Goal: Information Seeking & Learning: Find specific fact

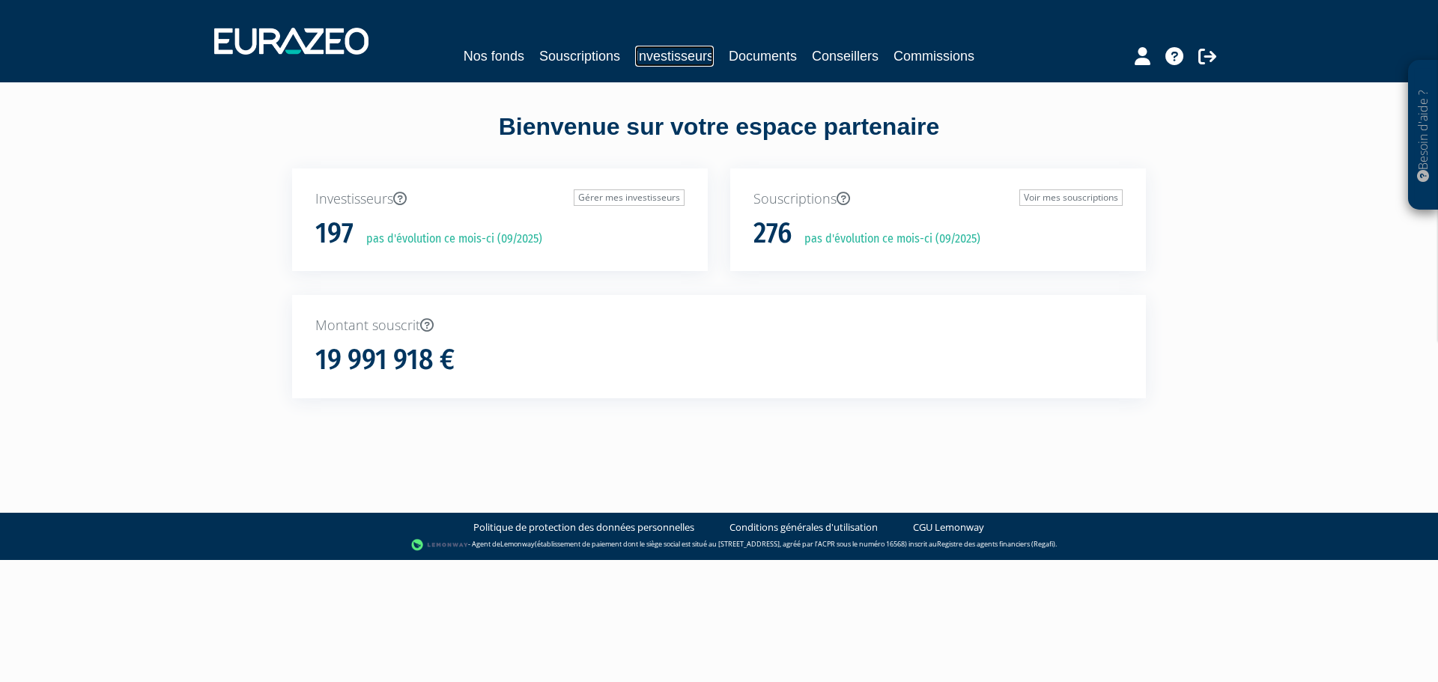
click at [652, 46] on link "Investisseurs" at bounding box center [674, 56] width 79 height 21
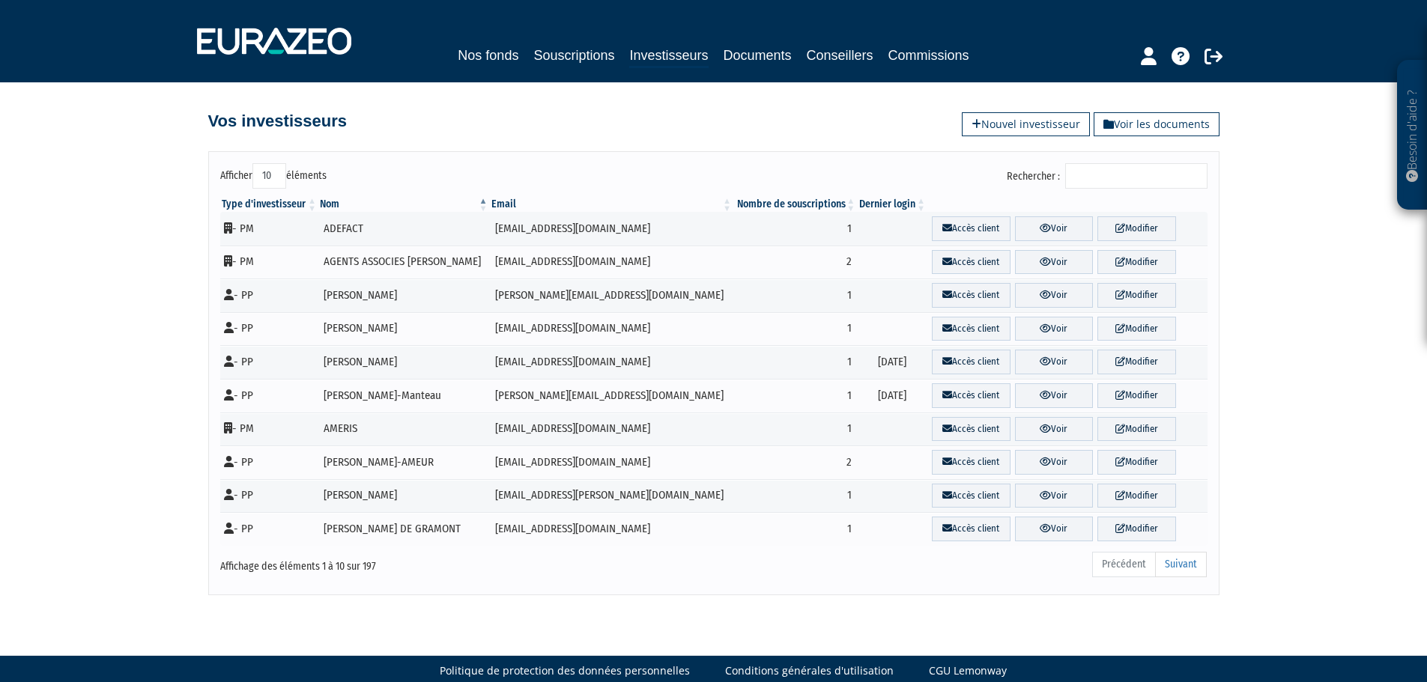
click at [1111, 174] on input "Rechercher :" at bounding box center [1136, 175] width 142 height 25
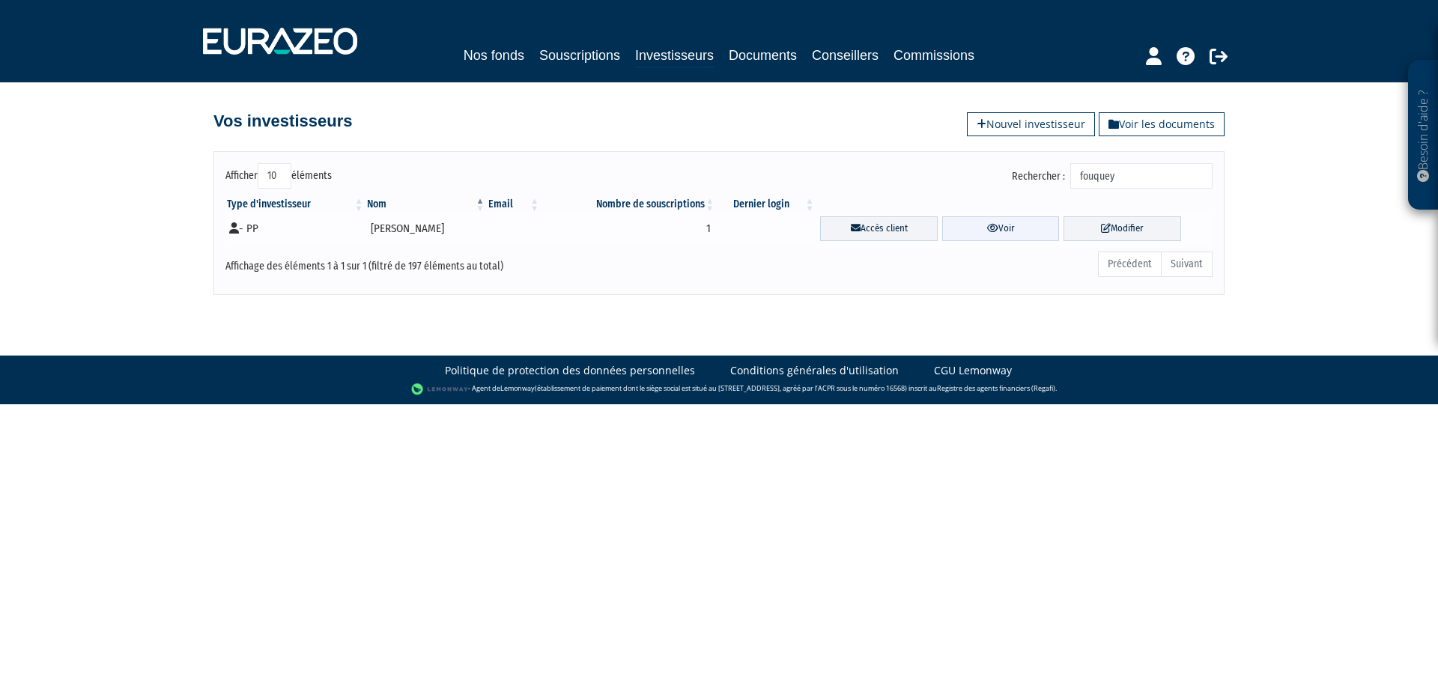
type input "fouquey"
click at [961, 230] on link "Voir" at bounding box center [1001, 228] width 118 height 25
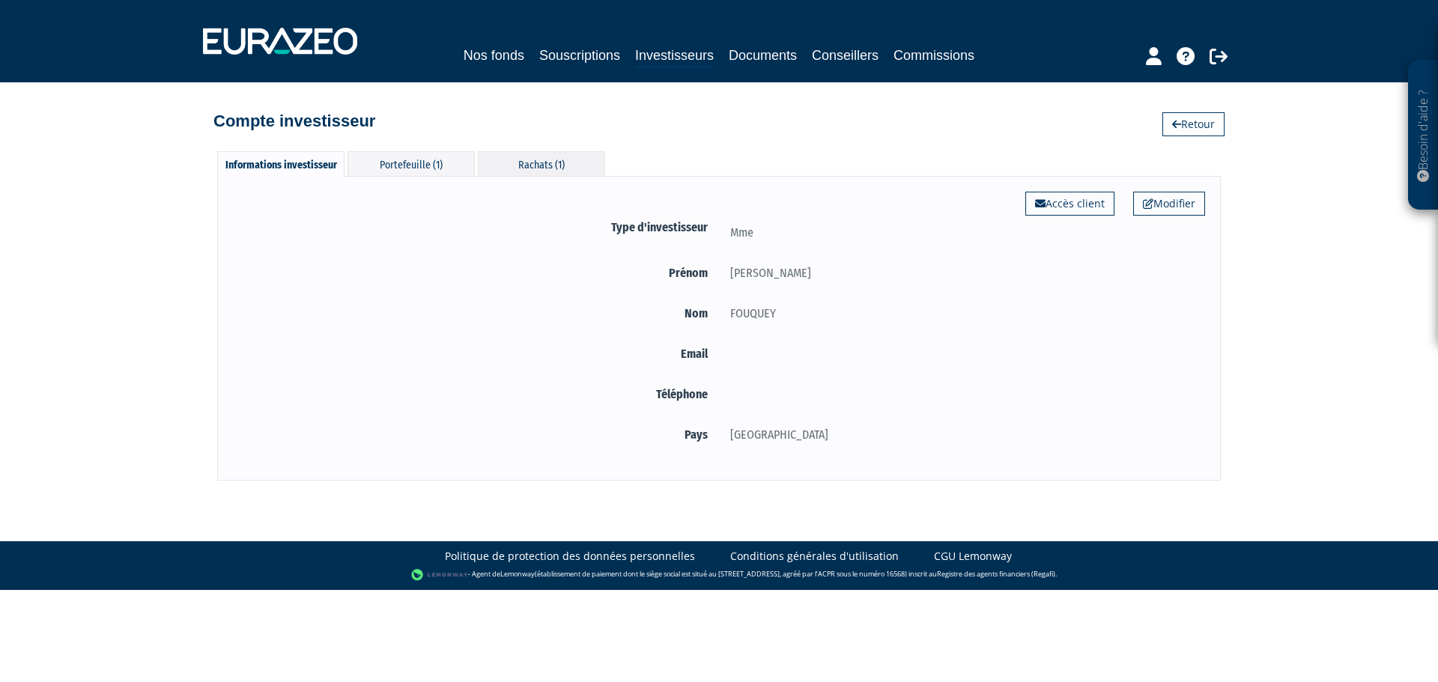
click at [532, 170] on div "Rachats (1)" at bounding box center [541, 163] width 127 height 25
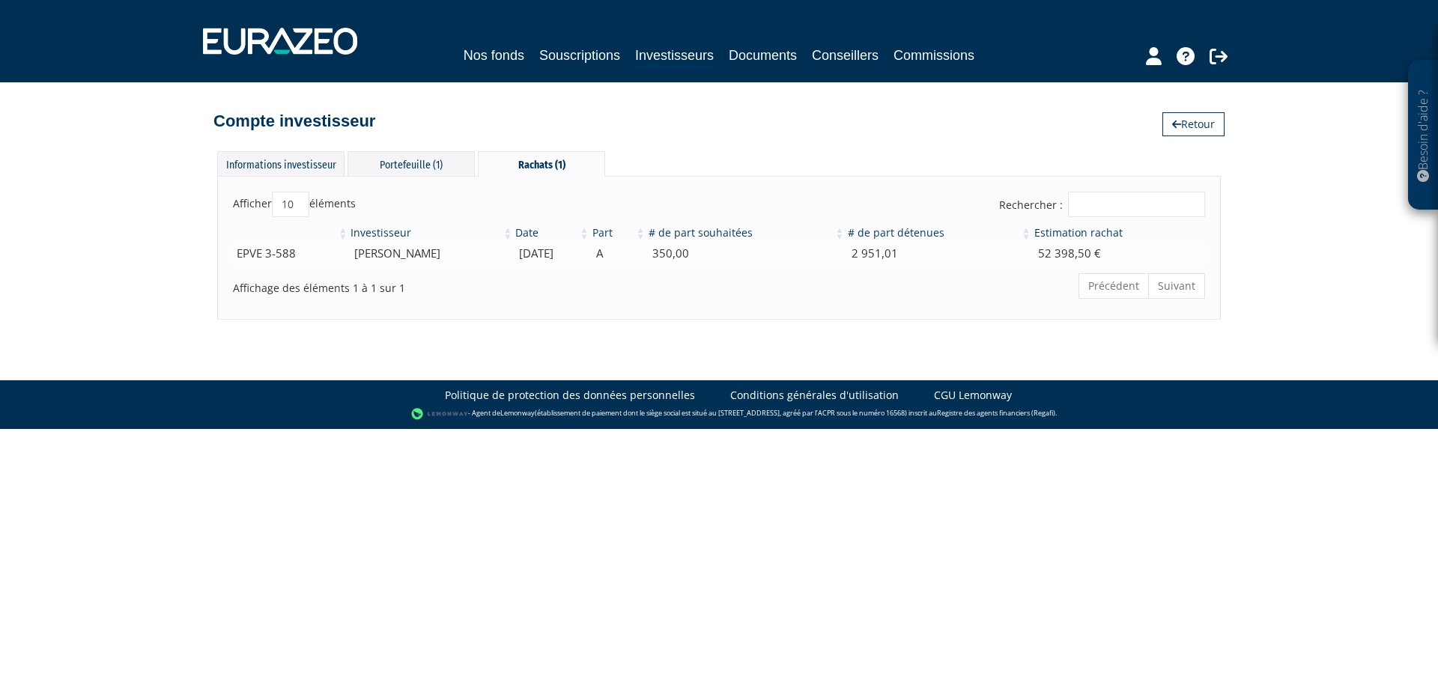
click at [398, 254] on td "CLAUDINE FOUQUEY" at bounding box center [431, 253] width 165 height 26
click at [405, 170] on div "Portefeuille (1)" at bounding box center [410, 163] width 127 height 25
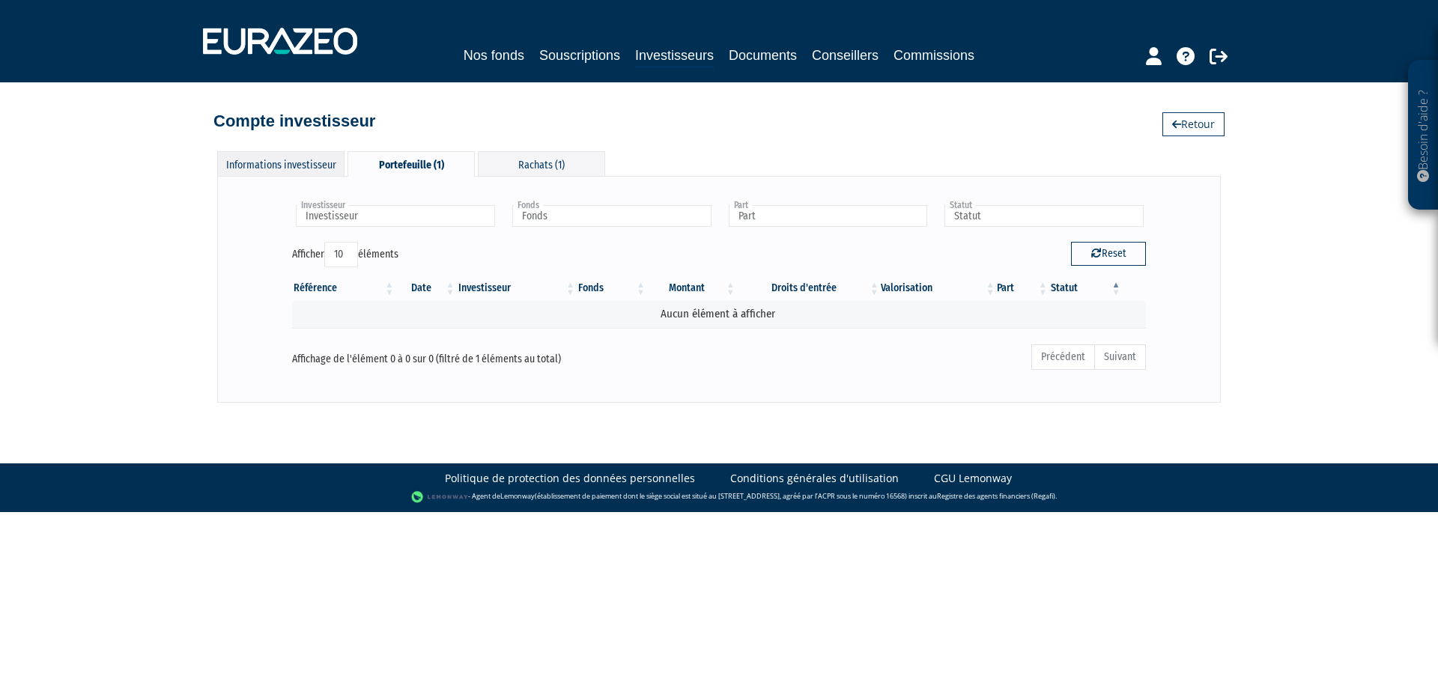
click at [295, 171] on div "Informations investisseur" at bounding box center [280, 163] width 127 height 25
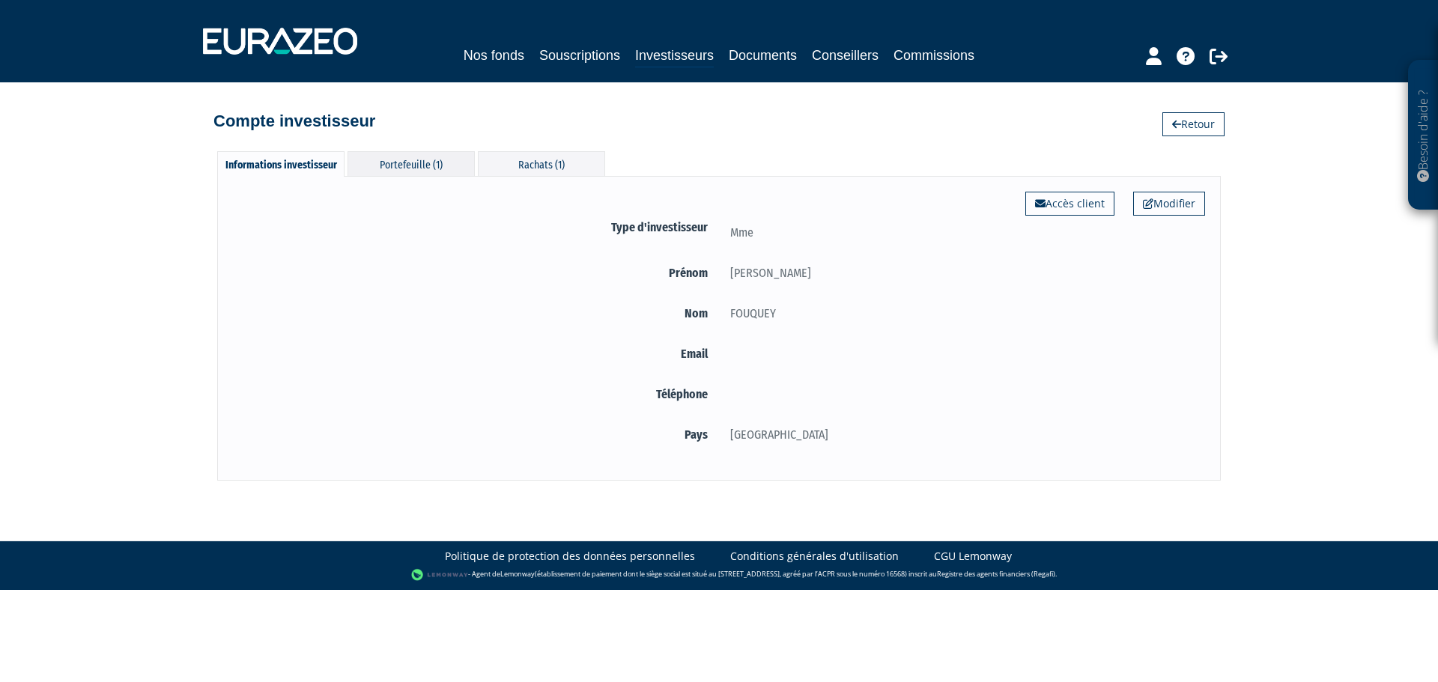
click at [378, 166] on div "Portefeuille (1)" at bounding box center [410, 163] width 127 height 25
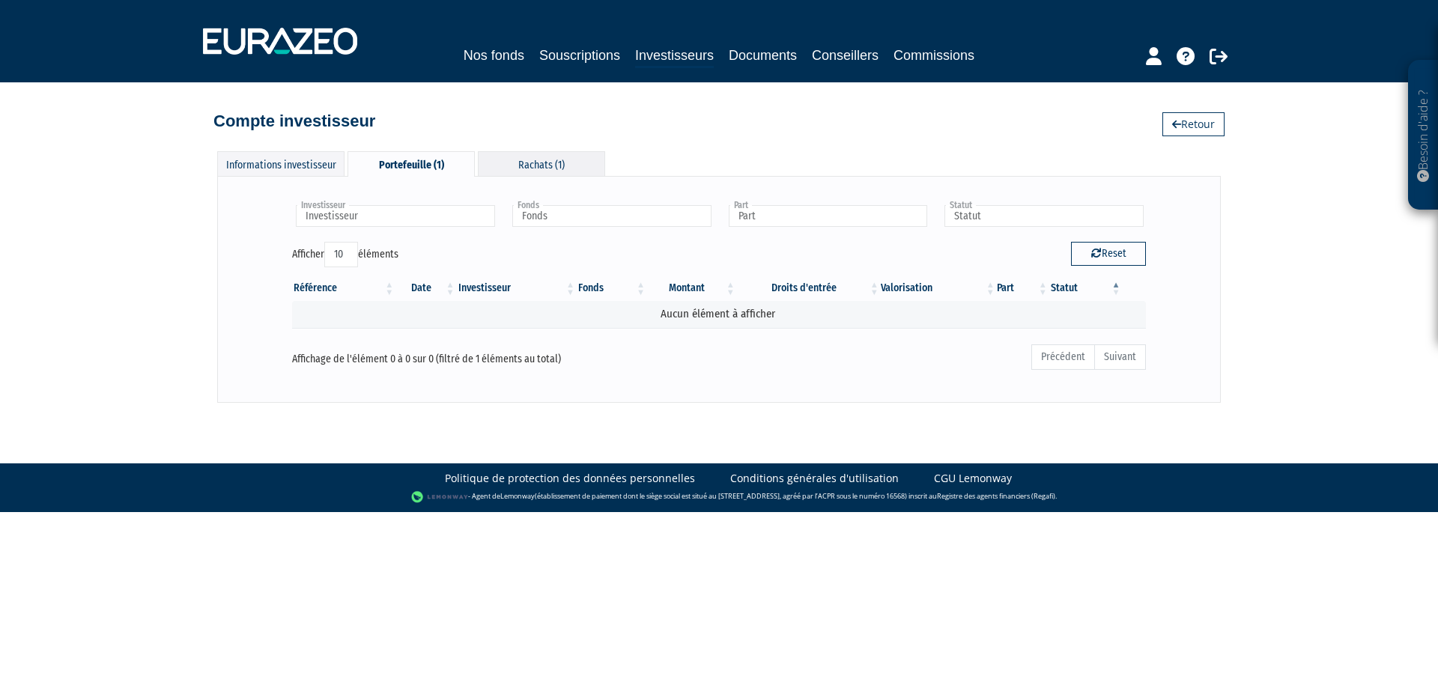
click at [512, 157] on div "Rachats (1)" at bounding box center [541, 163] width 127 height 25
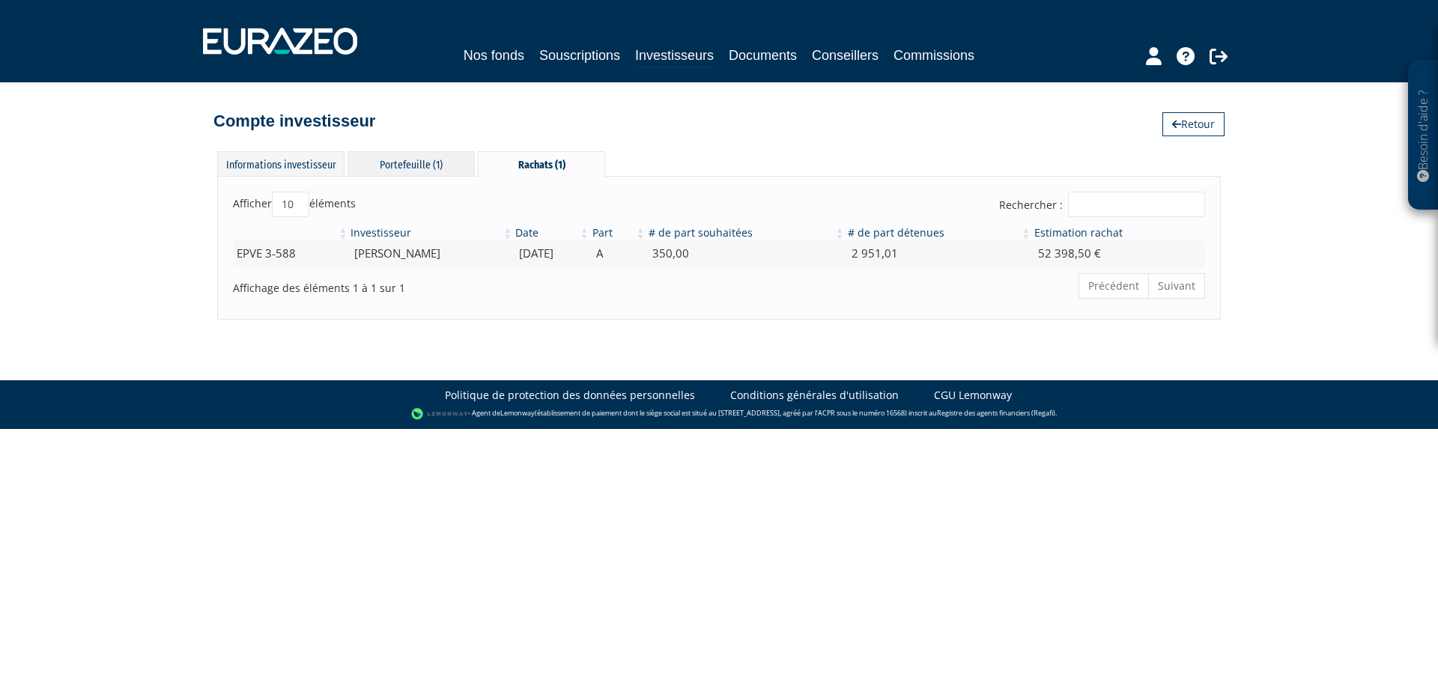
click at [438, 157] on div "Portefeuille (1)" at bounding box center [410, 163] width 127 height 25
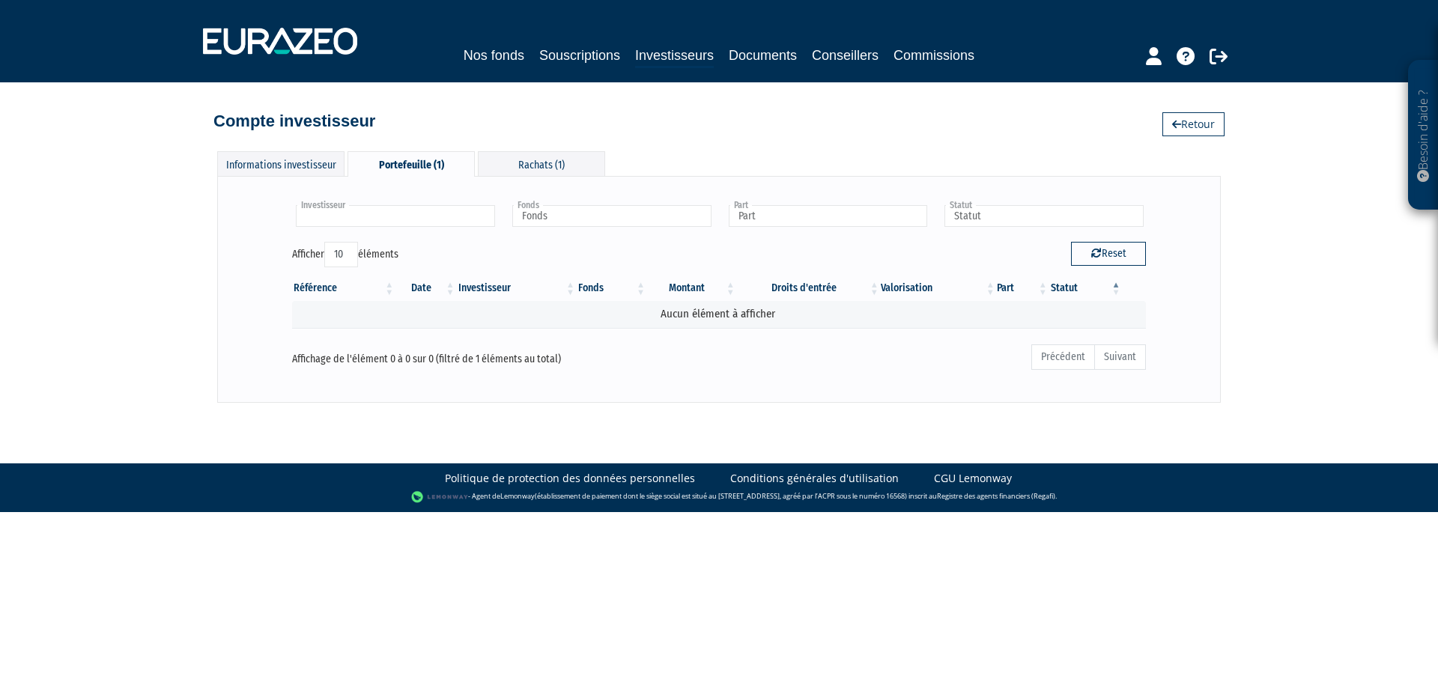
click at [378, 210] on input "text" at bounding box center [395, 216] width 199 height 22
click at [355, 243] on li "CLAUDINE FOUQUEY" at bounding box center [395, 240] width 204 height 19
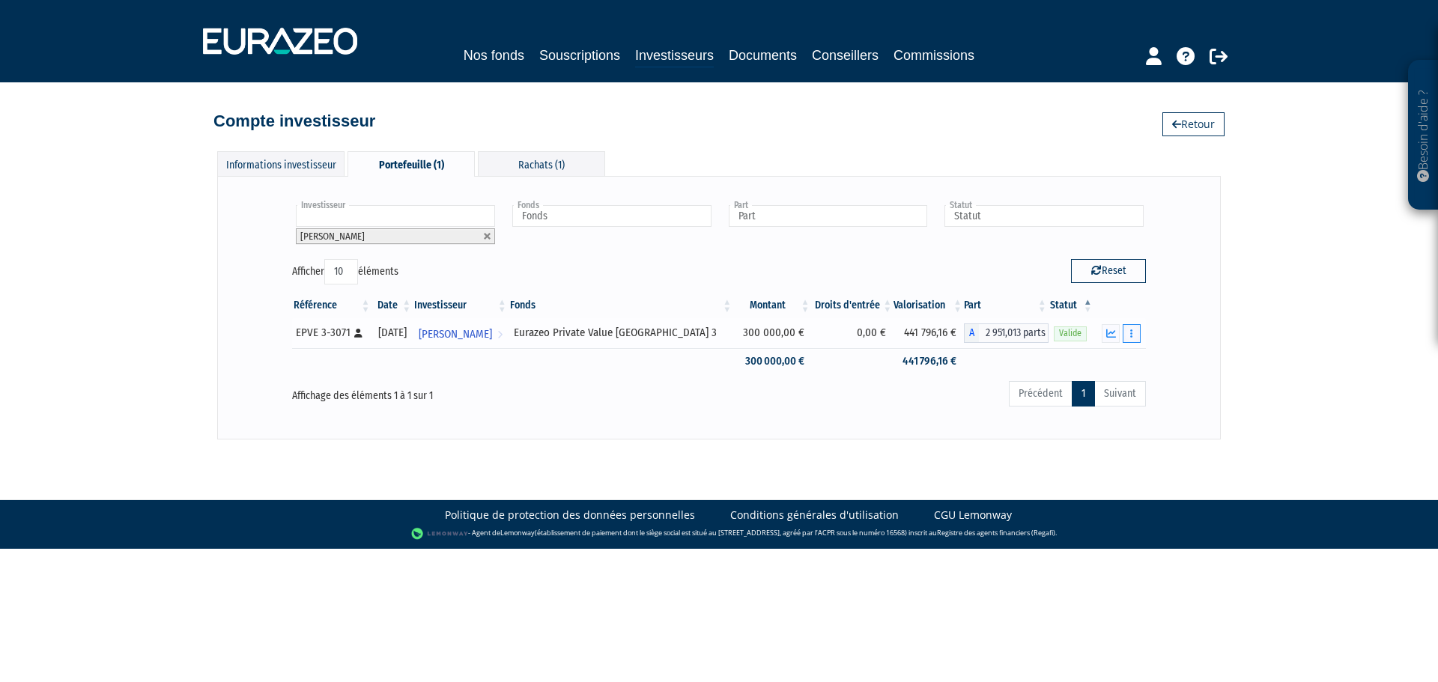
click at [1138, 338] on button "button" at bounding box center [1132, 333] width 18 height 19
click at [1183, 362] on div "Investisseur CLAUDINE FOUQUEY CLAUDINE FOUQUEY CLAUDINE FOUQUEY Fonds Eurazeo P…" at bounding box center [719, 307] width 972 height 231
click at [980, 257] on div "Investisseur CLAUDINE FOUQUEY CLAUDINE FOUQUEY CLAUDINE FOUQUEY Fonds Eurazeo P…" at bounding box center [719, 231] width 876 height 56
click at [541, 157] on div "Rachats (1)" at bounding box center [541, 163] width 127 height 25
